Goal: Information Seeking & Learning: Check status

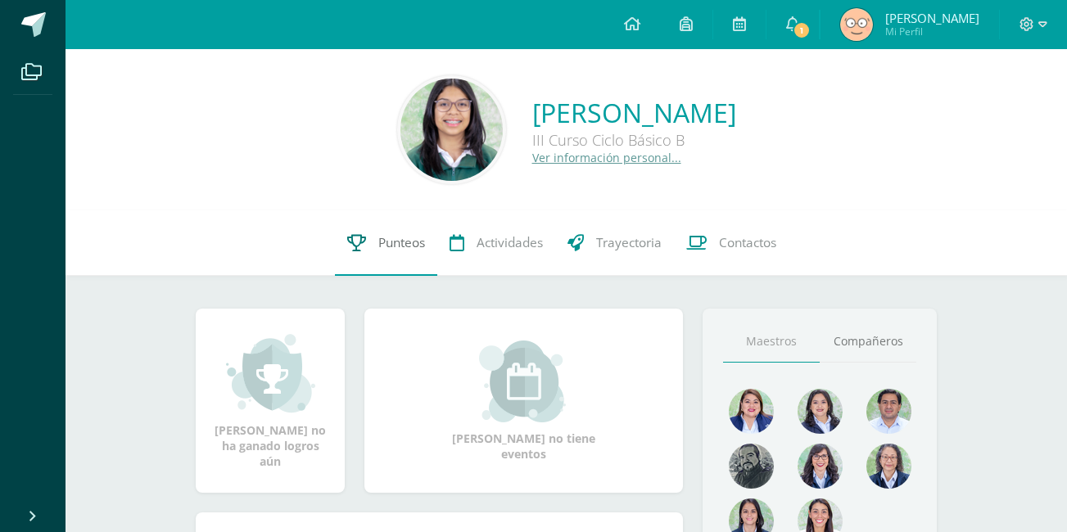
drag, startPoint x: 0, startPoint y: 0, endPoint x: 416, endPoint y: 242, distance: 481.6
click at [416, 242] on span "Punteos" at bounding box center [401, 242] width 47 height 17
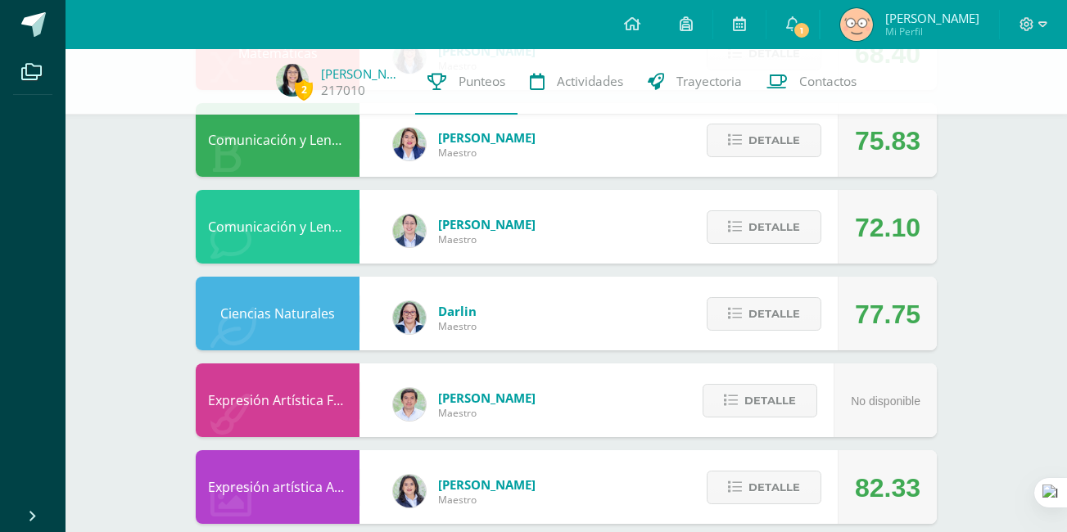
scroll to position [763, 0]
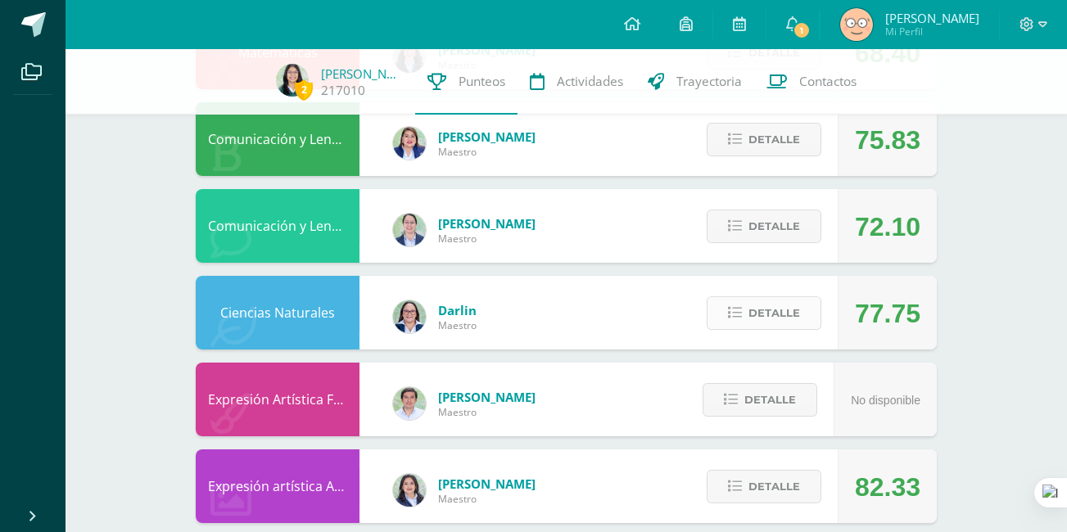
click at [741, 318] on icon at bounding box center [735, 313] width 14 height 14
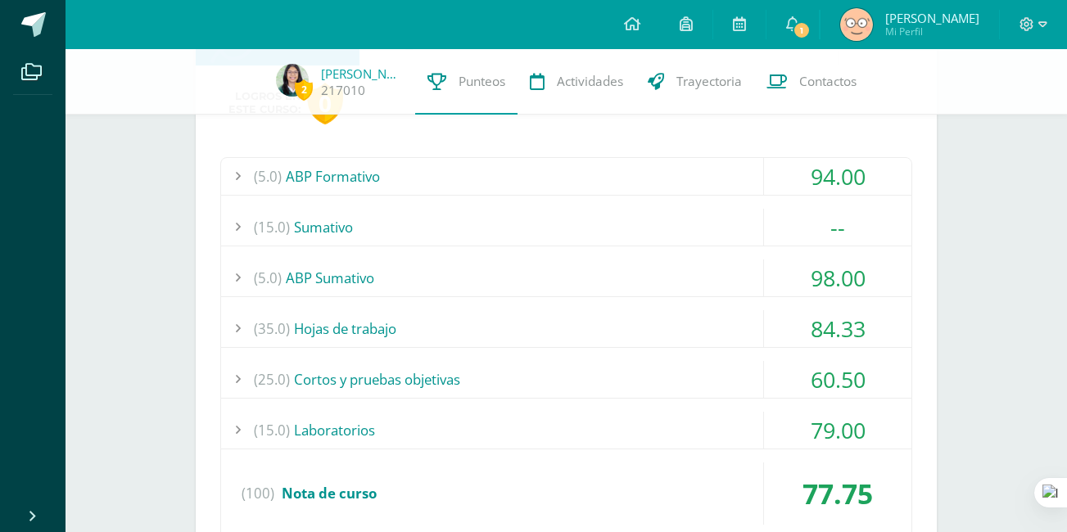
scroll to position [1048, 0]
click at [301, 219] on div "(15.0) Sumativo" at bounding box center [566, 226] width 690 height 37
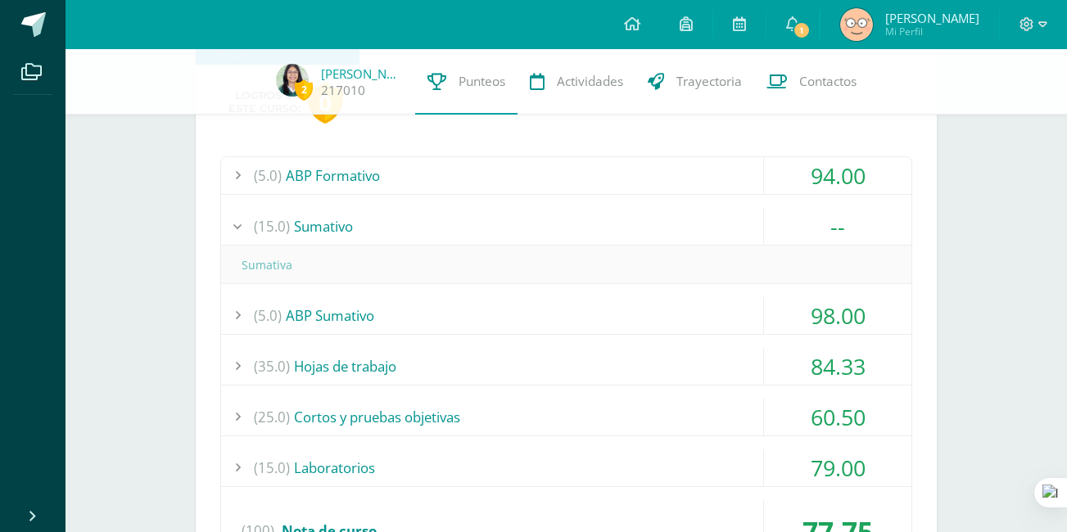
click at [301, 219] on div "(15.0) Sumativo" at bounding box center [566, 226] width 690 height 37
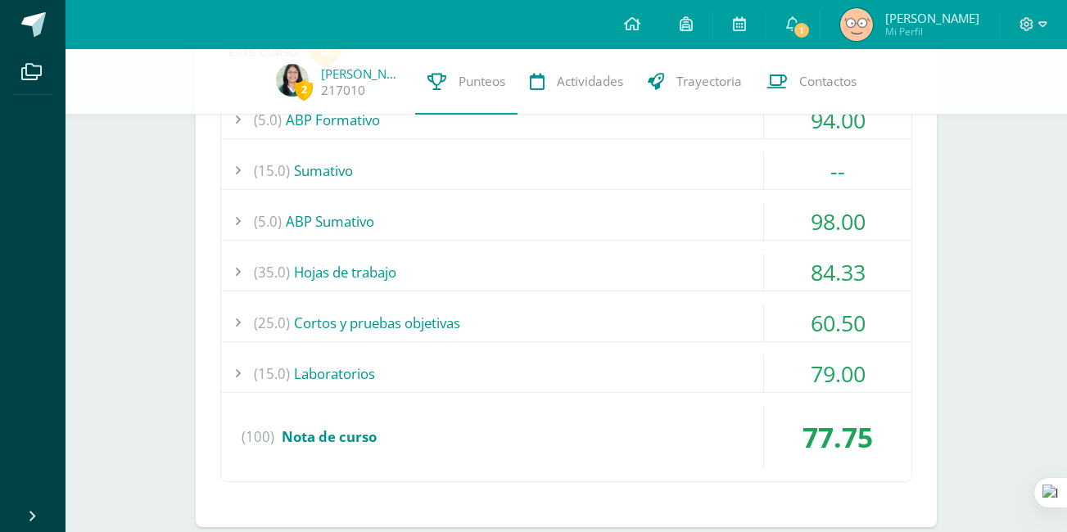
scroll to position [1106, 0]
click at [369, 327] on div "(25.0) Cortos y pruebas objetivas" at bounding box center [566, 321] width 690 height 37
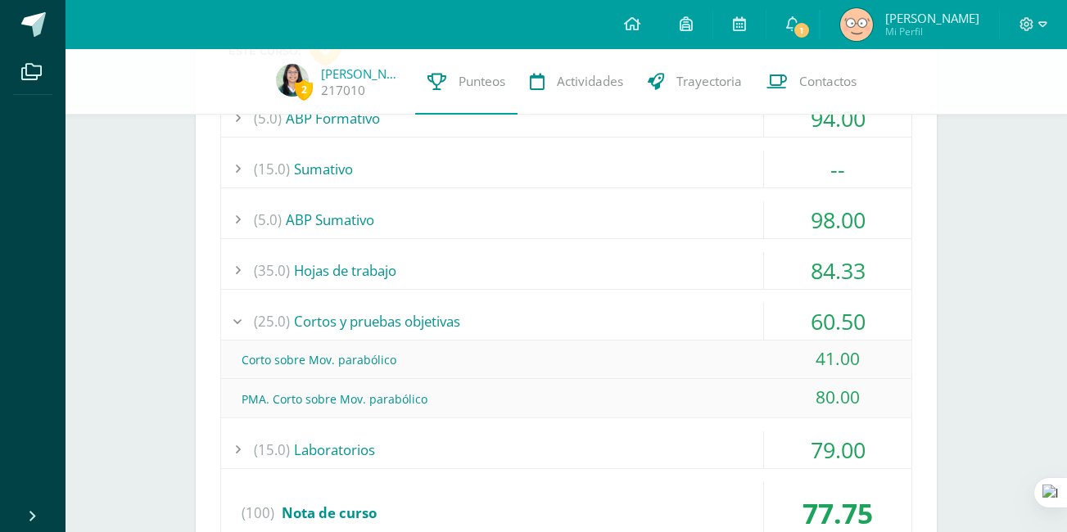
click at [369, 327] on div "(25.0) Cortos y pruebas objetivas" at bounding box center [566, 321] width 690 height 37
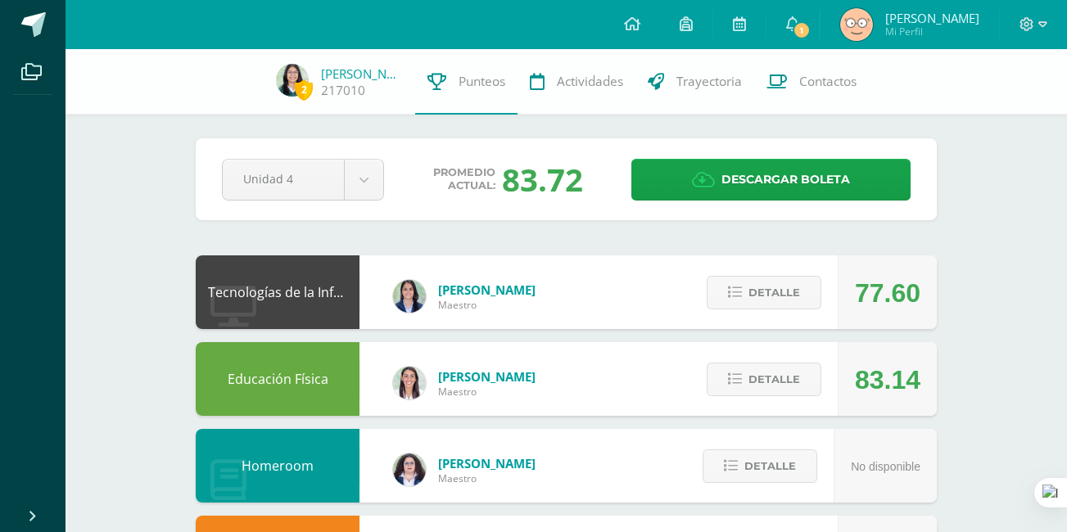
scroll to position [0, 0]
